Goal: Navigation & Orientation: Find specific page/section

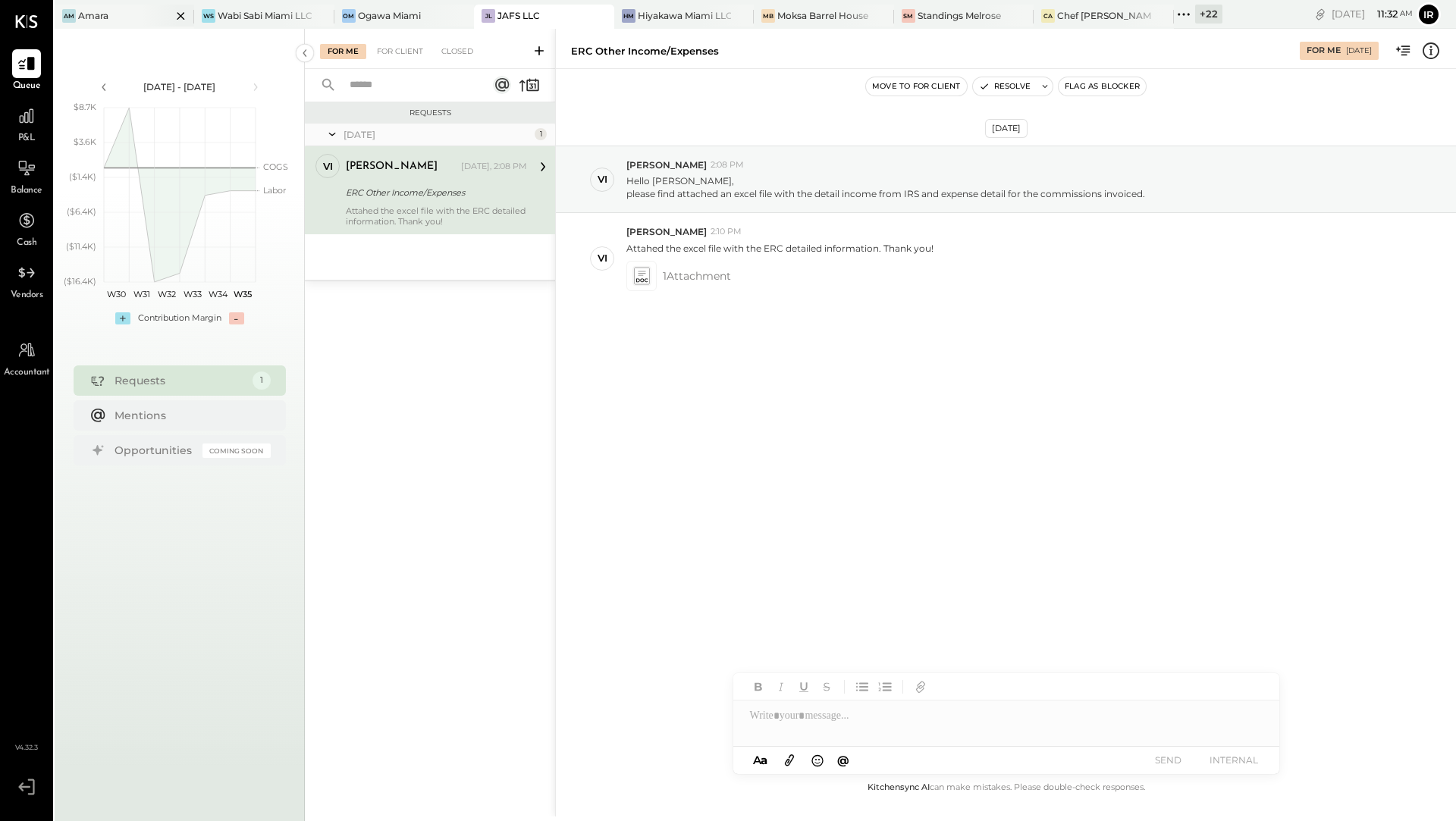
click at [83, 10] on div "Amara" at bounding box center [93, 15] width 30 height 13
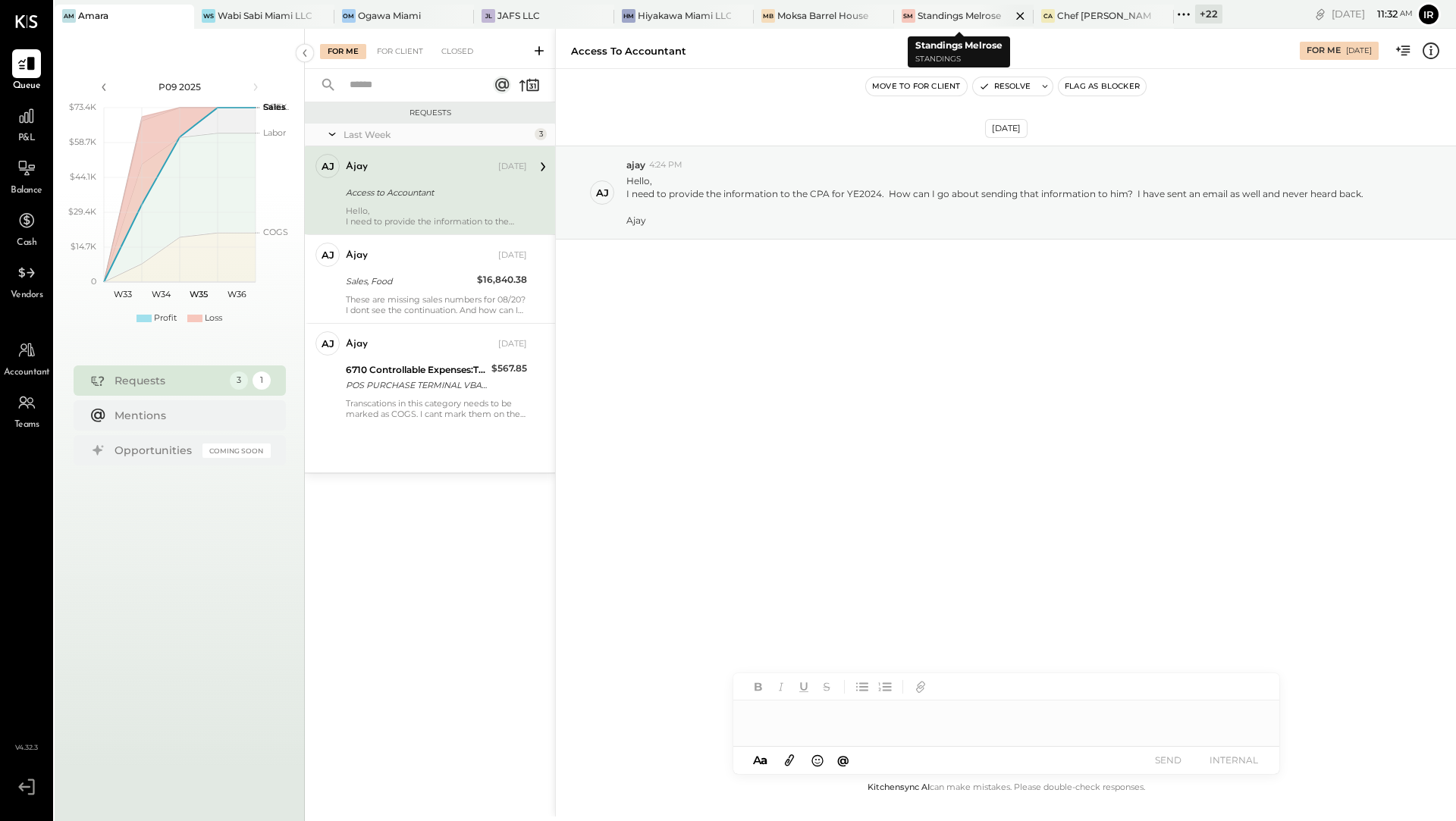
click at [918, 18] on div "Standings Melrose" at bounding box center [959, 15] width 83 height 13
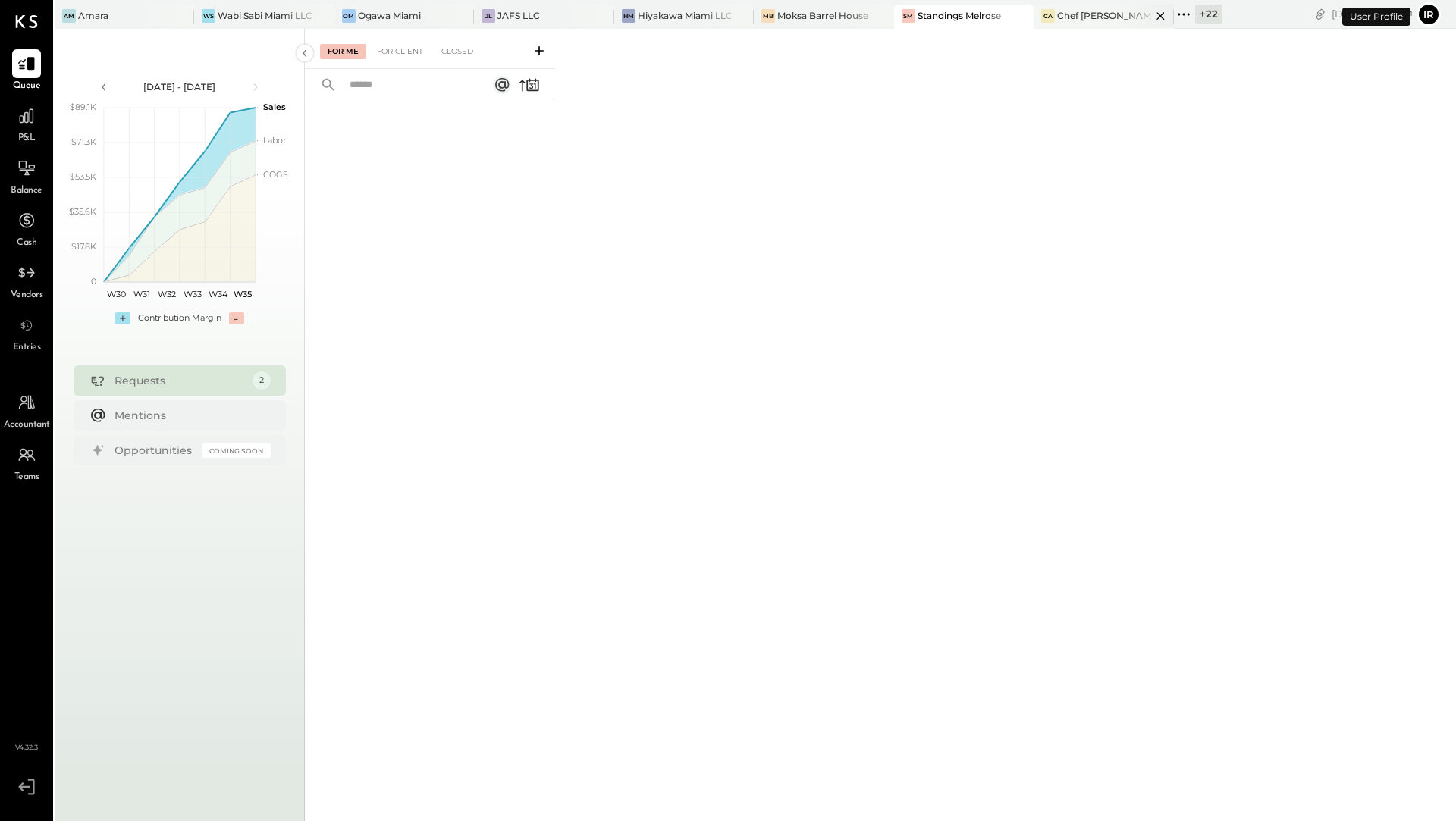
click at [1046, 18] on div "CA" at bounding box center [1047, 15] width 13 height 13
